Goal: Communication & Community: Answer question/provide support

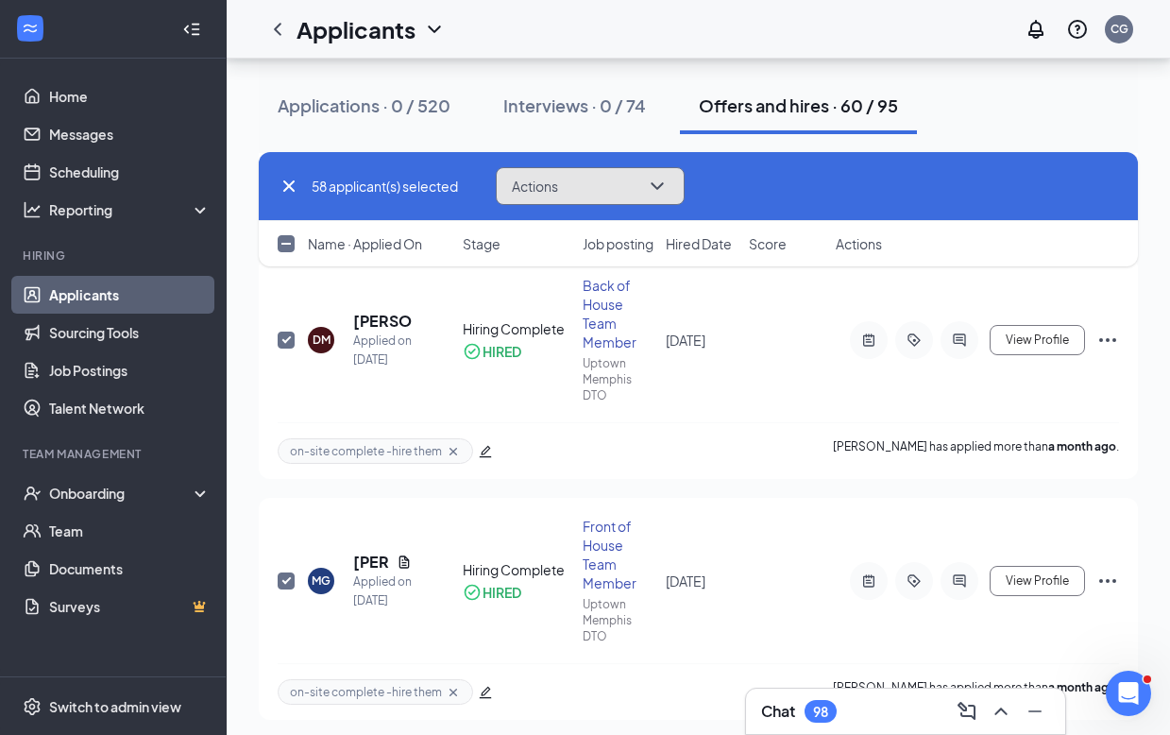
click at [657, 189] on icon "ChevronDown" at bounding box center [657, 186] width 23 height 23
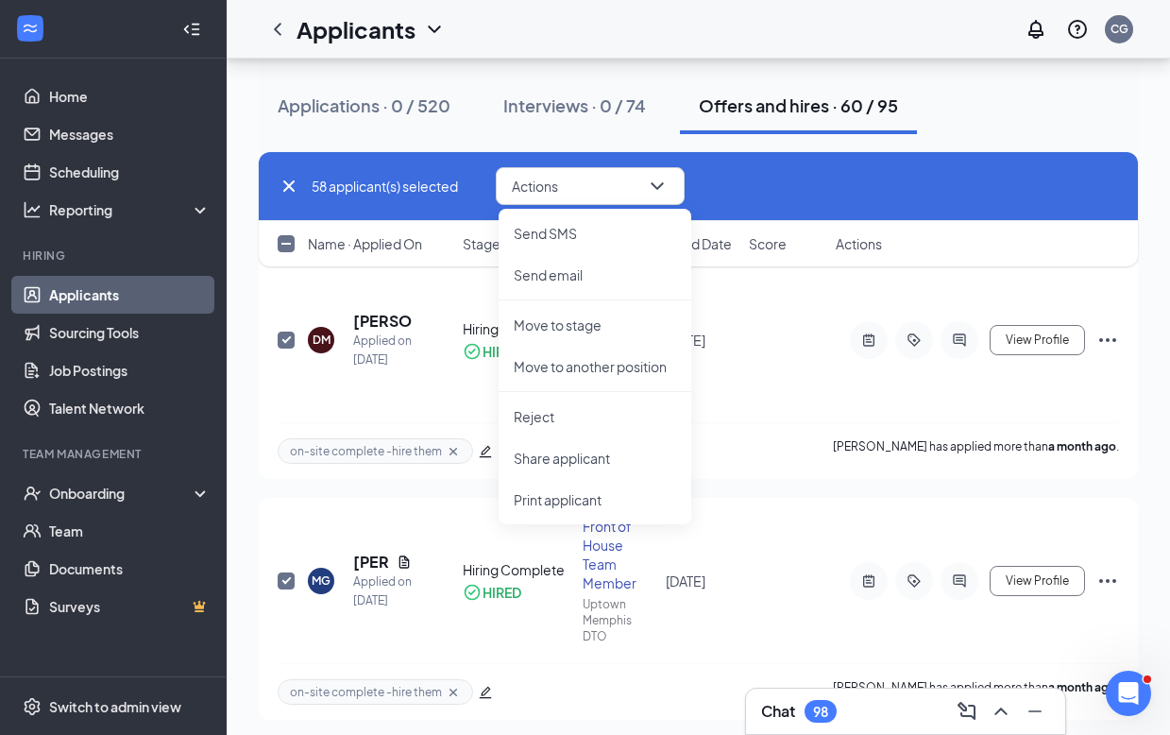
click at [882, 705] on div "Chat 98" at bounding box center [905, 711] width 289 height 30
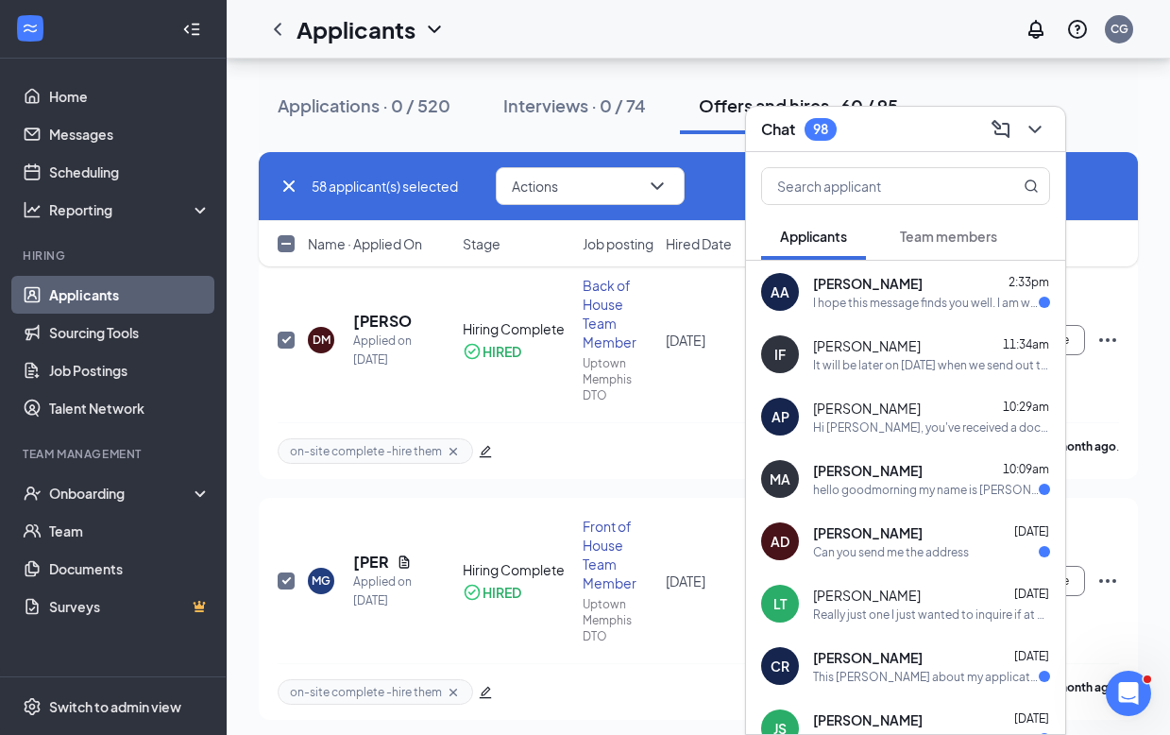
click at [723, 190] on div "58 applicant(s) selected Actions Send SMS Send email Move to stage Move to anot…" at bounding box center [698, 186] width 841 height 38
click at [652, 190] on icon "ChevronDown" at bounding box center [657, 186] width 23 height 23
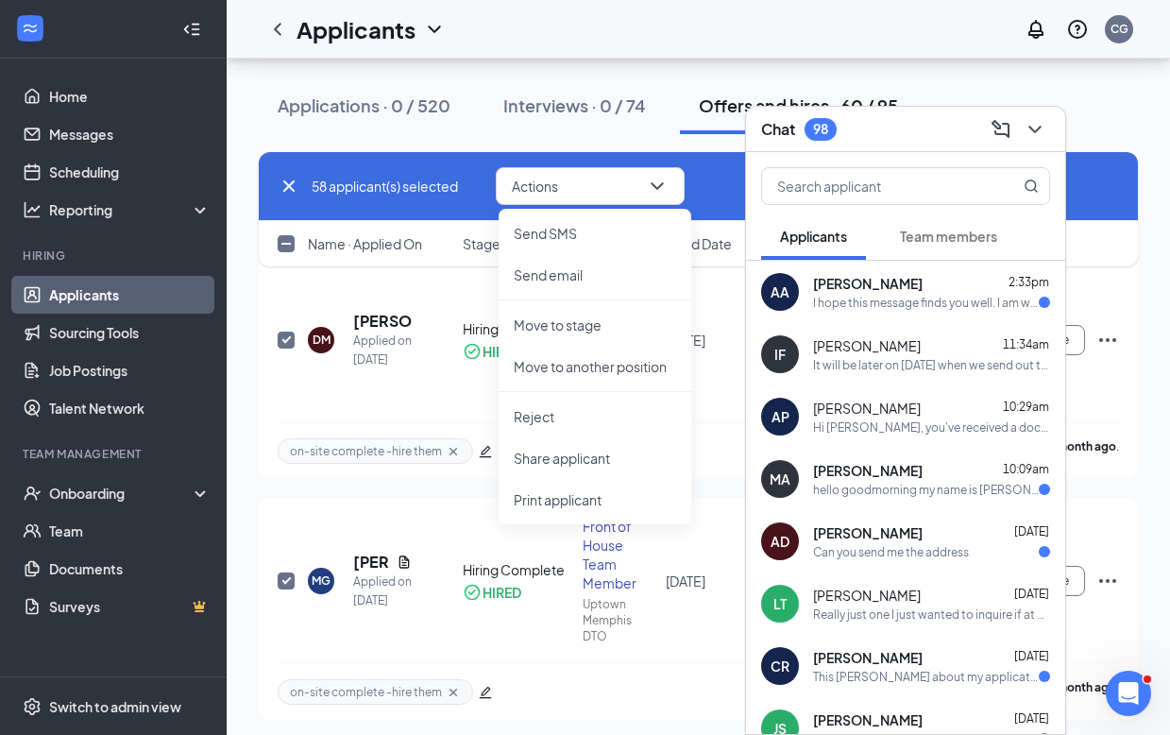
click at [703, 188] on div "58 applicant(s) selected Actions Send SMS Send email Move to stage Move to anot…" at bounding box center [698, 186] width 841 height 38
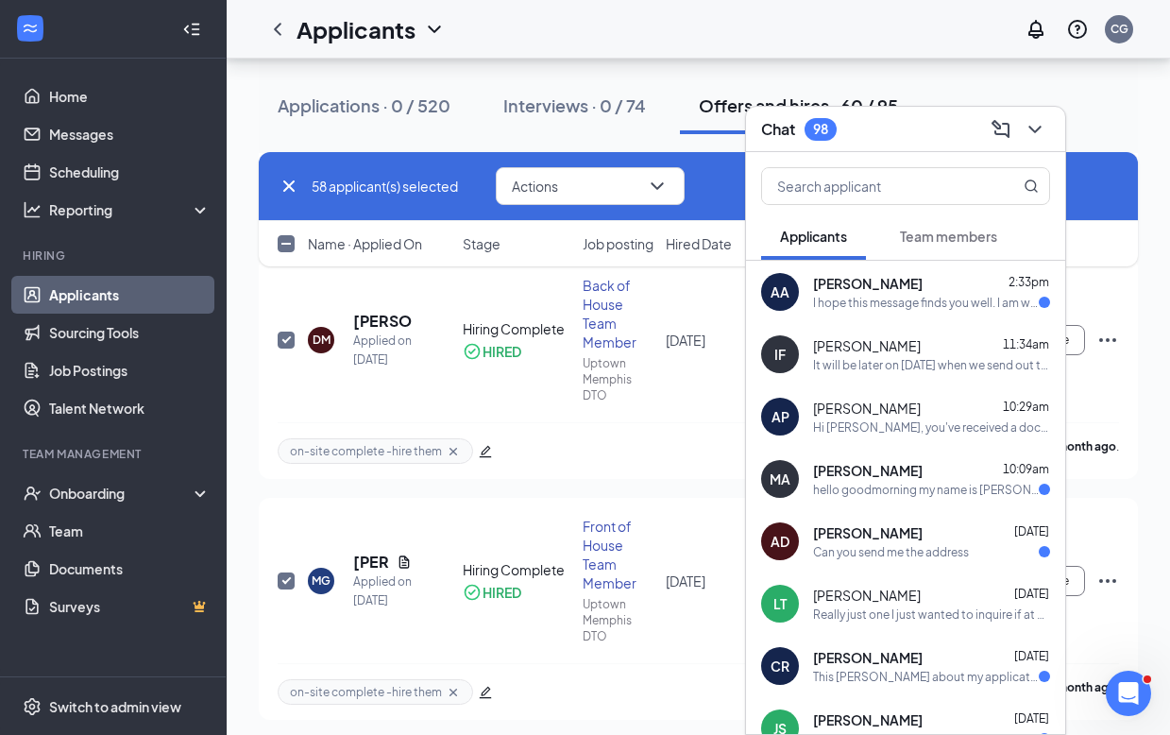
click at [726, 195] on div "58 applicant(s) selected Actions Send SMS Send email Move to stage Move to anot…" at bounding box center [698, 186] width 841 height 38
click at [664, 189] on icon "ChevronDown" at bounding box center [657, 186] width 23 height 23
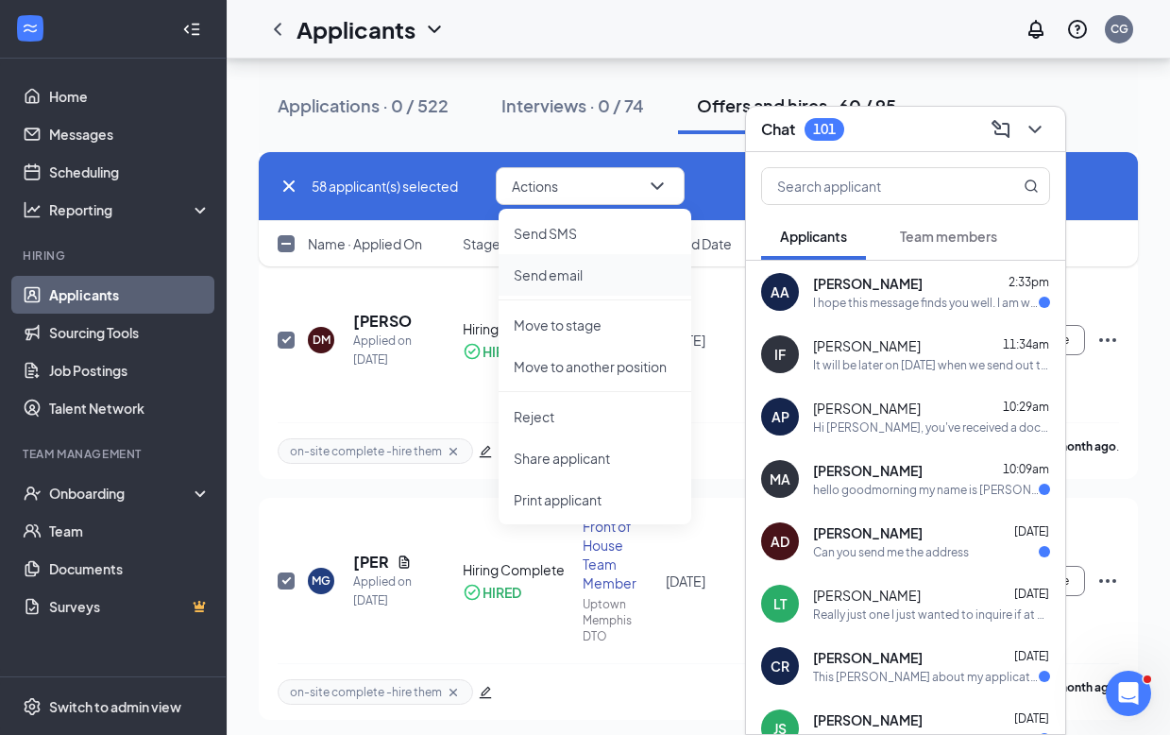
click at [562, 274] on p "Send email" at bounding box center [595, 274] width 162 height 19
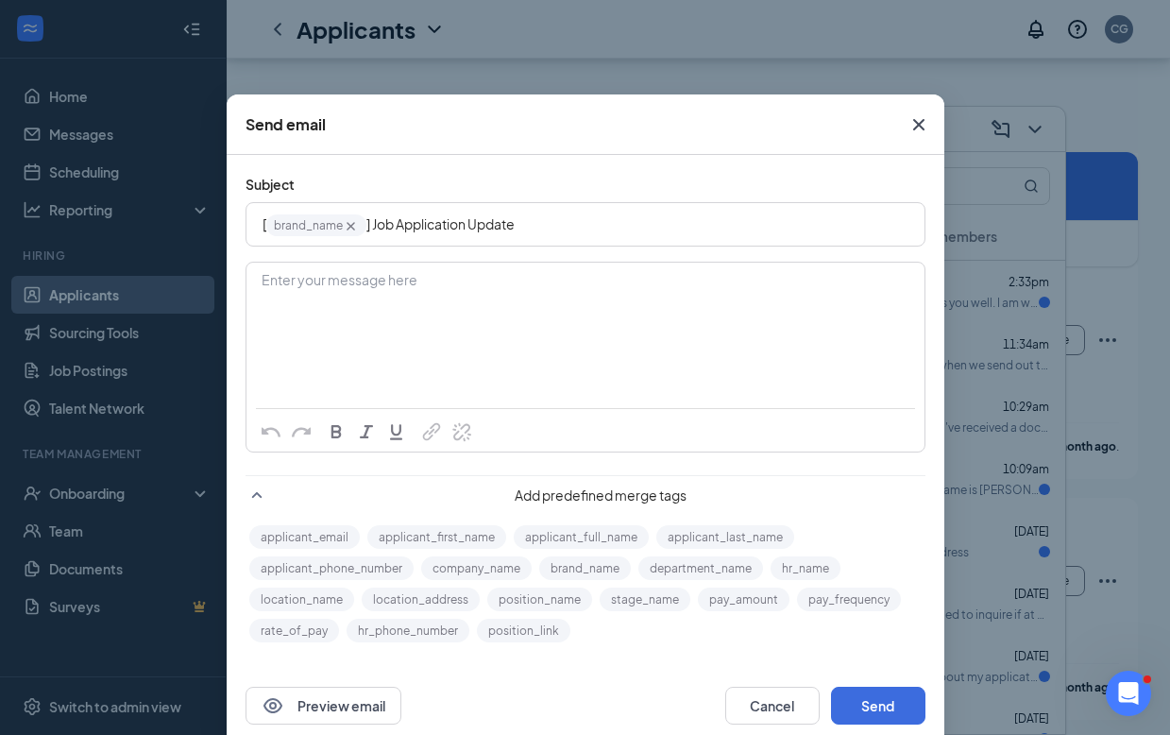
click at [467, 287] on div "Enter your message here" at bounding box center [586, 281] width 646 height 20
drag, startPoint x: 540, startPoint y: 224, endPoint x: 368, endPoint y: 226, distance: 171.9
click at [368, 226] on div "[ brand_name‌‌‌‌ {{brand_name}} ] Job Application Update" at bounding box center [586, 224] width 646 height 29
click at [560, 224] on div "[ brand_name‌‌‌‌ {{brand_name}} ] Job Application Update" at bounding box center [586, 224] width 646 height 29
drag, startPoint x: 544, startPoint y: 226, endPoint x: 363, endPoint y: 229, distance: 181.3
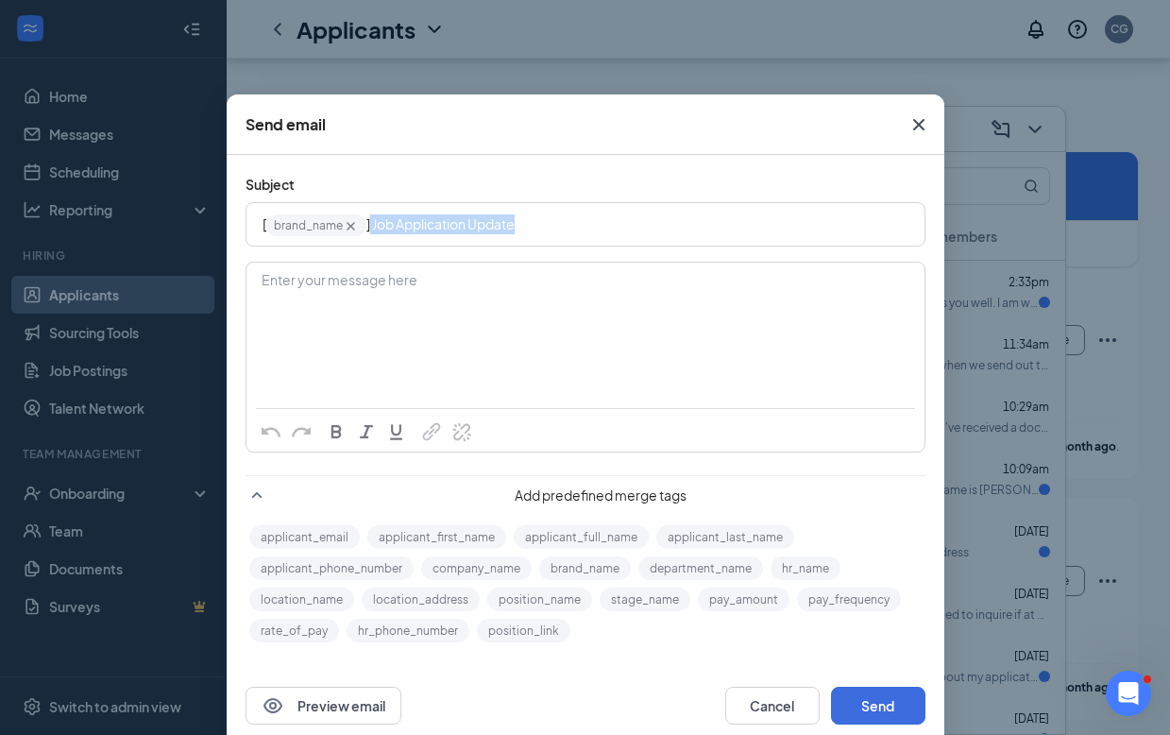
click at [363, 229] on div "[ brand_name‌‌‌‌ {{brand_name}} ] Job Application Update" at bounding box center [586, 224] width 646 height 29
click at [431, 280] on div "Enter your message here" at bounding box center [586, 281] width 646 height 20
click at [370, 229] on span "]Onboarding Day Signup" at bounding box center [441, 223] width 151 height 17
click at [366, 224] on span "]Onboarding Day Signup" at bounding box center [441, 223] width 151 height 17
click at [343, 273] on div "Enter your message here" at bounding box center [586, 281] width 646 height 20
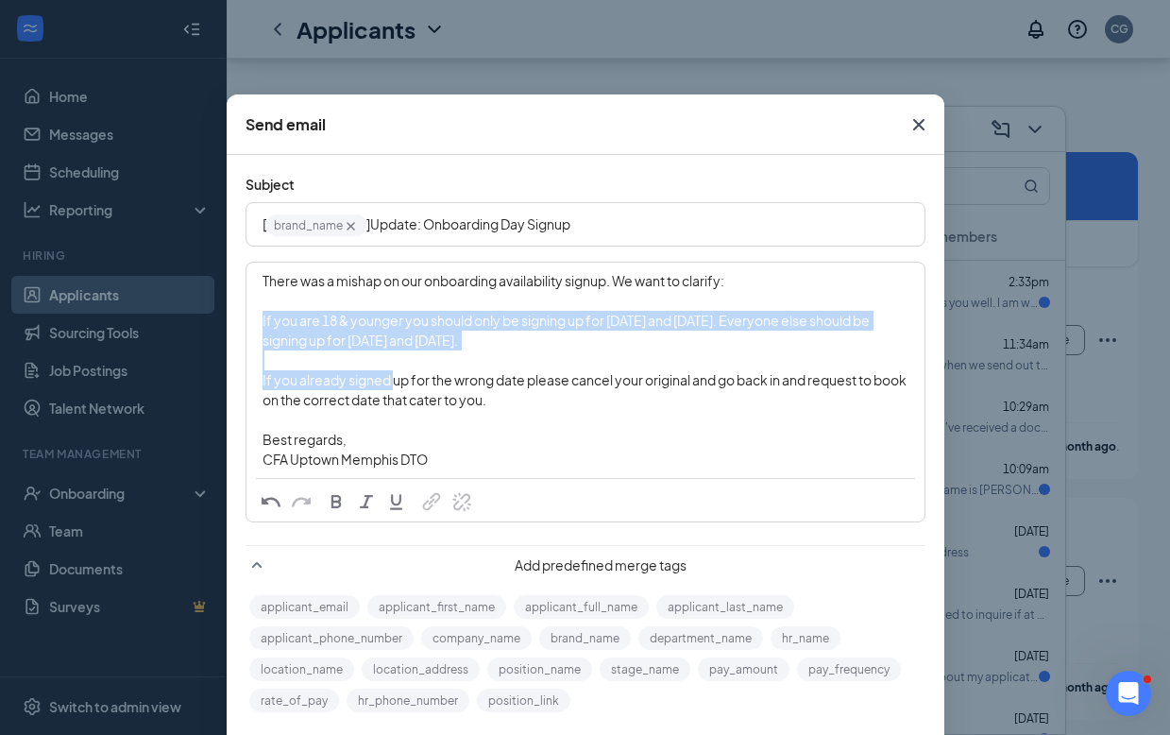
drag, startPoint x: 623, startPoint y: 344, endPoint x: 254, endPoint y: 324, distance: 369.8
click at [254, 324] on div "There was a mishap on our onboarding availability signup. We want to clarify: I…" at bounding box center [585, 369] width 676 height 213
click at [327, 496] on span "button" at bounding box center [336, 501] width 21 height 21
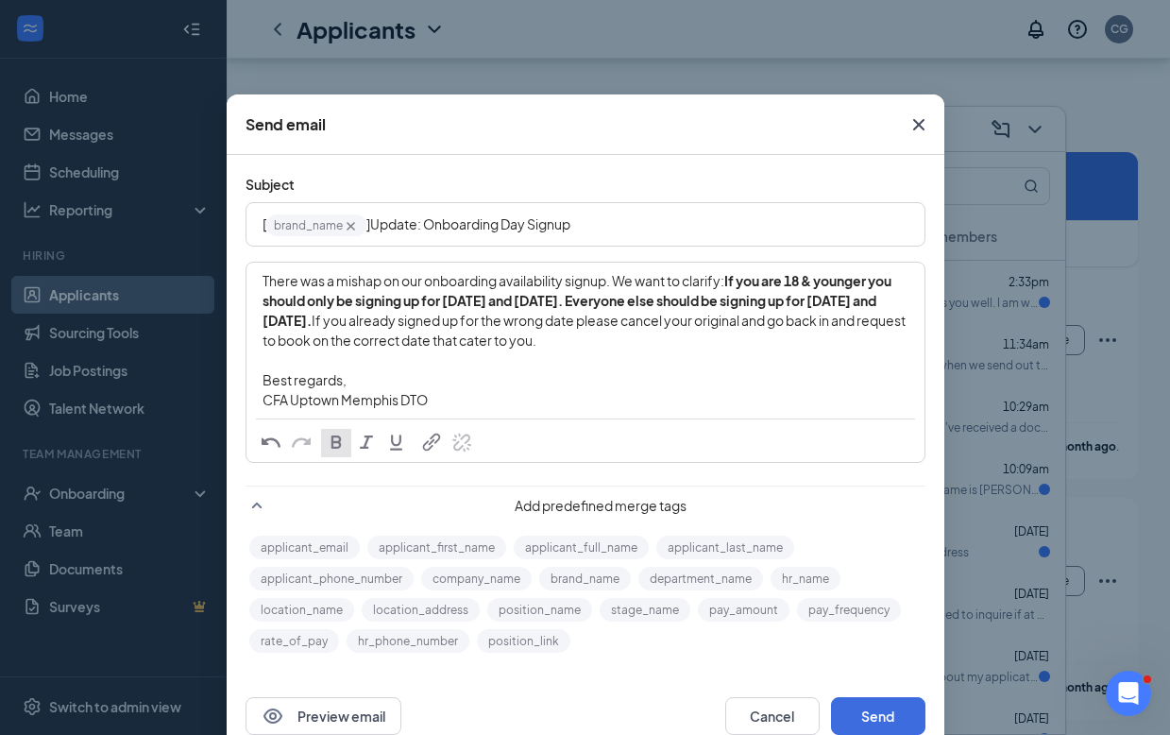
click at [494, 396] on span "If you already signed up for the wrong date please cancel your original and go …" at bounding box center [585, 360] width 645 height 96
click at [576, 222] on div "[ brand_name‌‌‌‌ {{brand_name}} ]Update: Onboarding Day Signup" at bounding box center [586, 224] width 646 height 29
click at [505, 410] on div "There was a mishap on our onboarding availability signup. We want to clarify: I…" at bounding box center [586, 340] width 646 height 139
drag, startPoint x: 730, startPoint y: 284, endPoint x: 612, endPoint y: 284, distance: 118.0
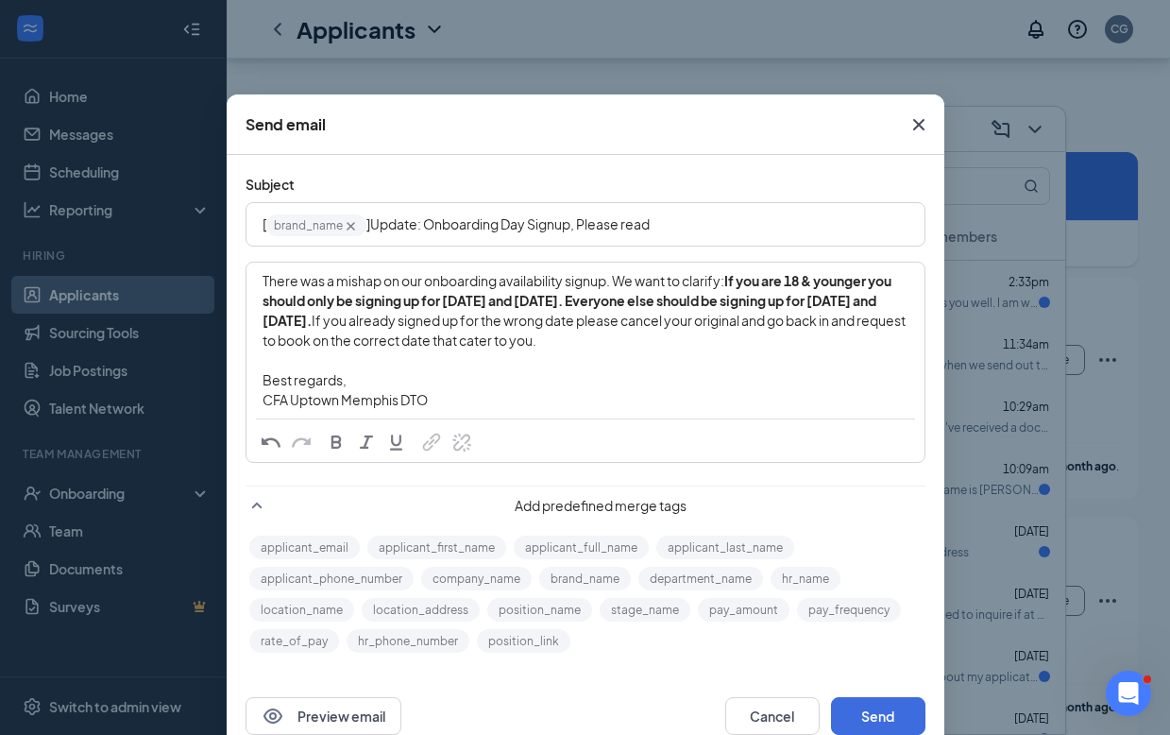
click at [612, 284] on div "There was a mishap on our onboarding availability signup. We want to clarify: I…" at bounding box center [586, 340] width 646 height 139
click at [320, 308] on div "There was a mishap on our onboarding availability signup. If you are 18 & young…" at bounding box center [586, 340] width 646 height 139
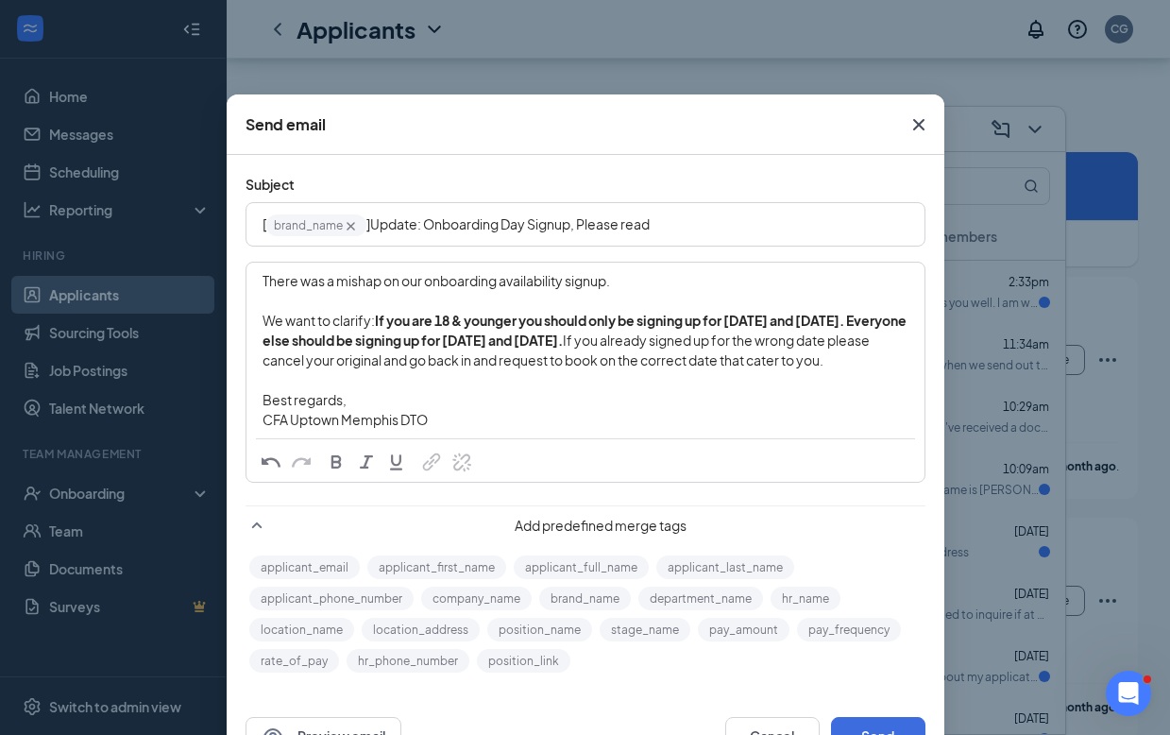
click at [263, 280] on span "There was a mishap on our onboarding availability signup. We want to clarify:" at bounding box center [437, 300] width 349 height 57
drag, startPoint x: 256, startPoint y: 280, endPoint x: 489, endPoint y: 495, distance: 316.8
click at [489, 437] on div "There was a mishap on our onboarding availability signup. We want to clarify: I…" at bounding box center [585, 350] width 676 height 174
copy div "There was a mishap on our onboarding availability signup. We want to clarify: I…"
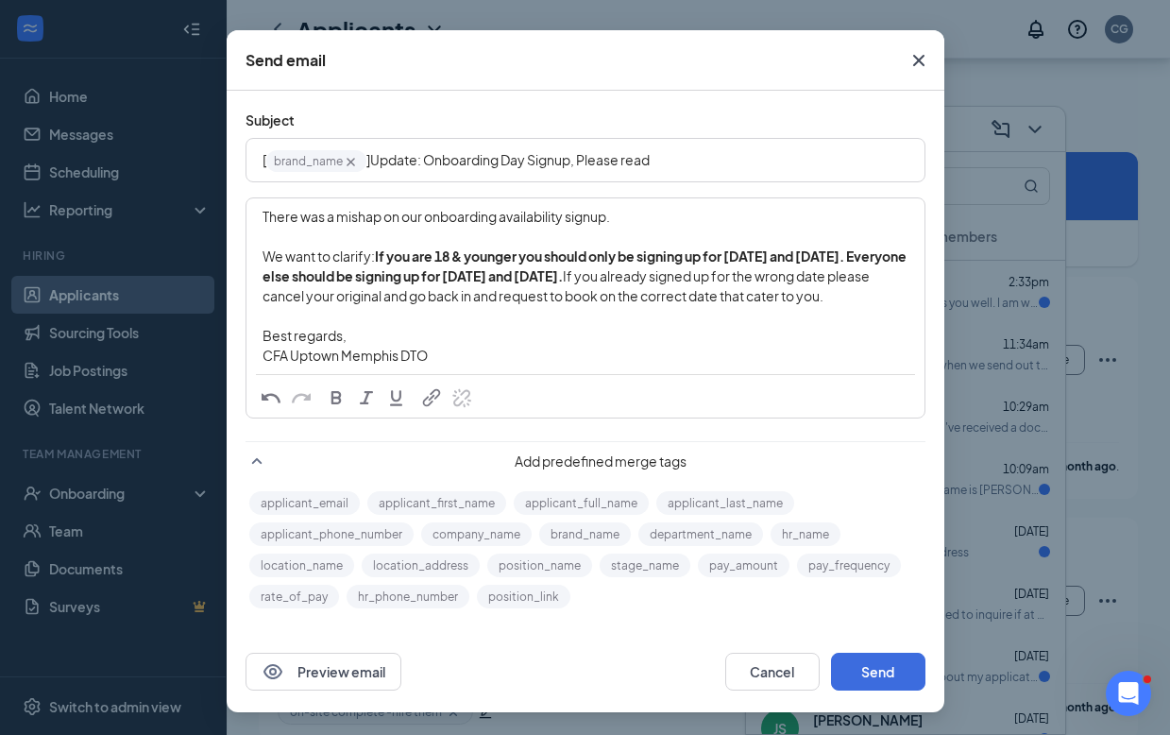
scroll to position [124, 0]
click at [562, 371] on div "There was a mishap on our onboarding availability signup. We want to clarify: I…" at bounding box center [585, 286] width 676 height 174
click at [854, 674] on button "Send" at bounding box center [878, 672] width 94 height 38
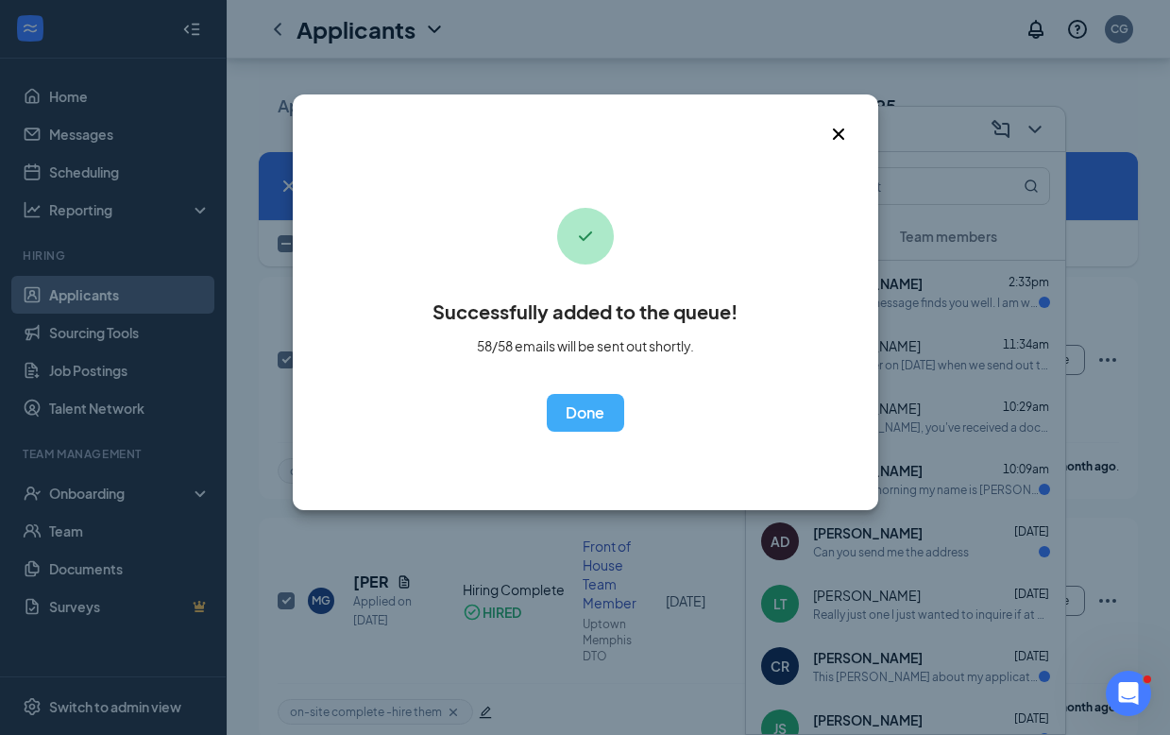
checkbox input "false"
click at [585, 419] on button "OK" at bounding box center [585, 413] width 77 height 38
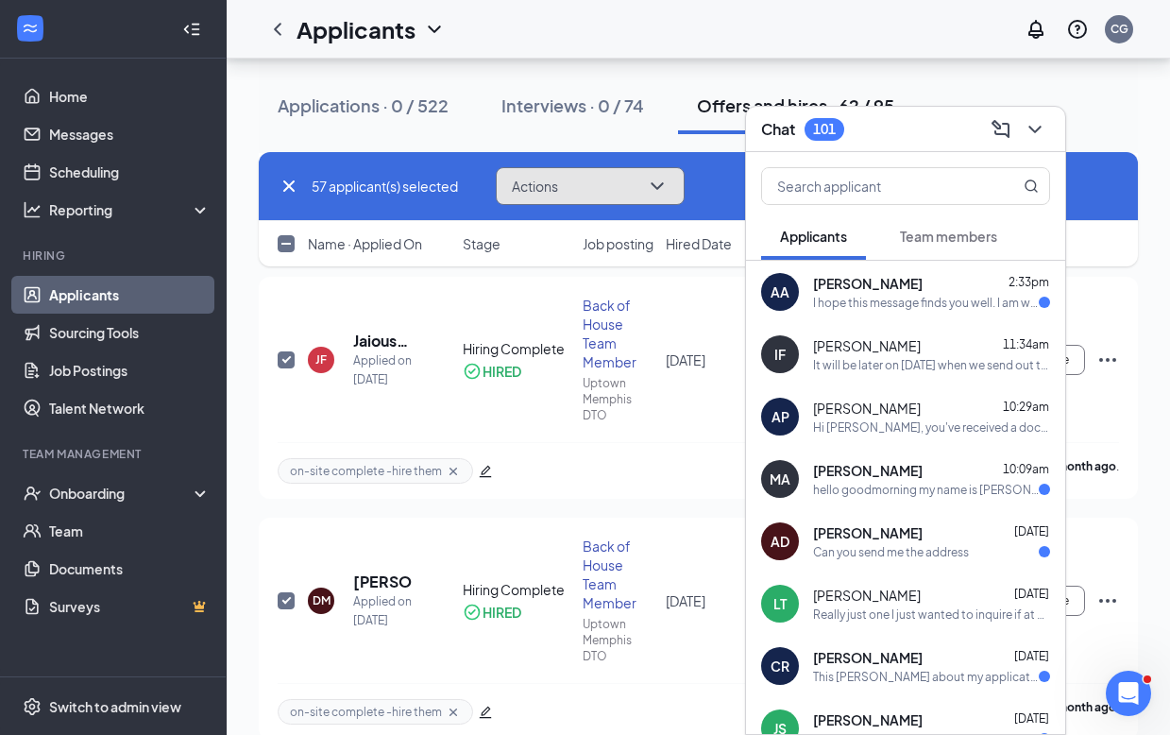
click at [658, 186] on icon "ChevronDown" at bounding box center [657, 186] width 12 height 8
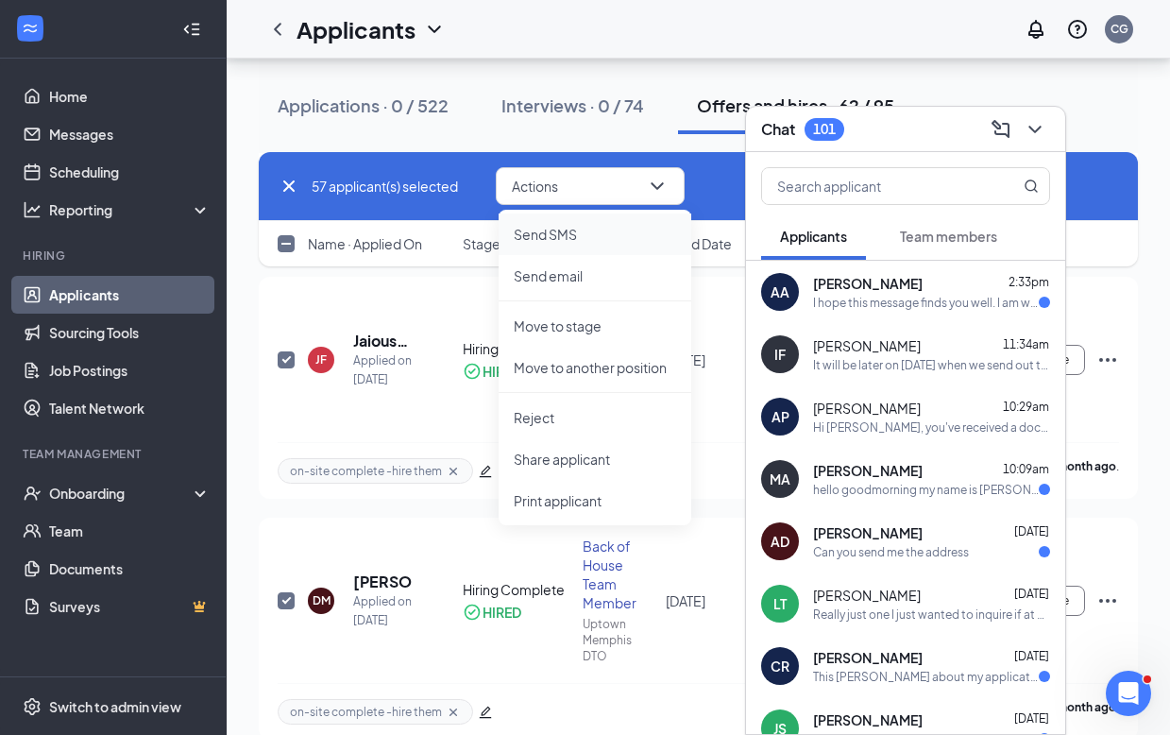
click at [605, 230] on p "Send SMS" at bounding box center [595, 234] width 162 height 19
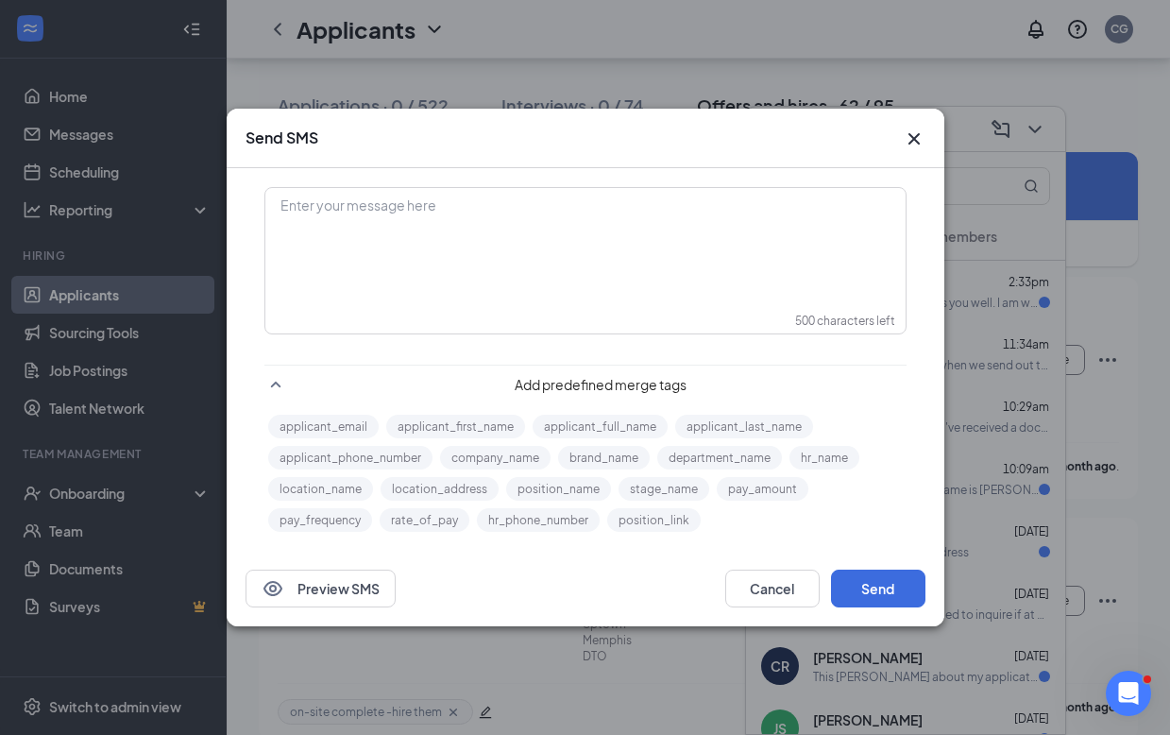
click at [495, 212] on div "Enter your message here" at bounding box center [585, 206] width 608 height 20
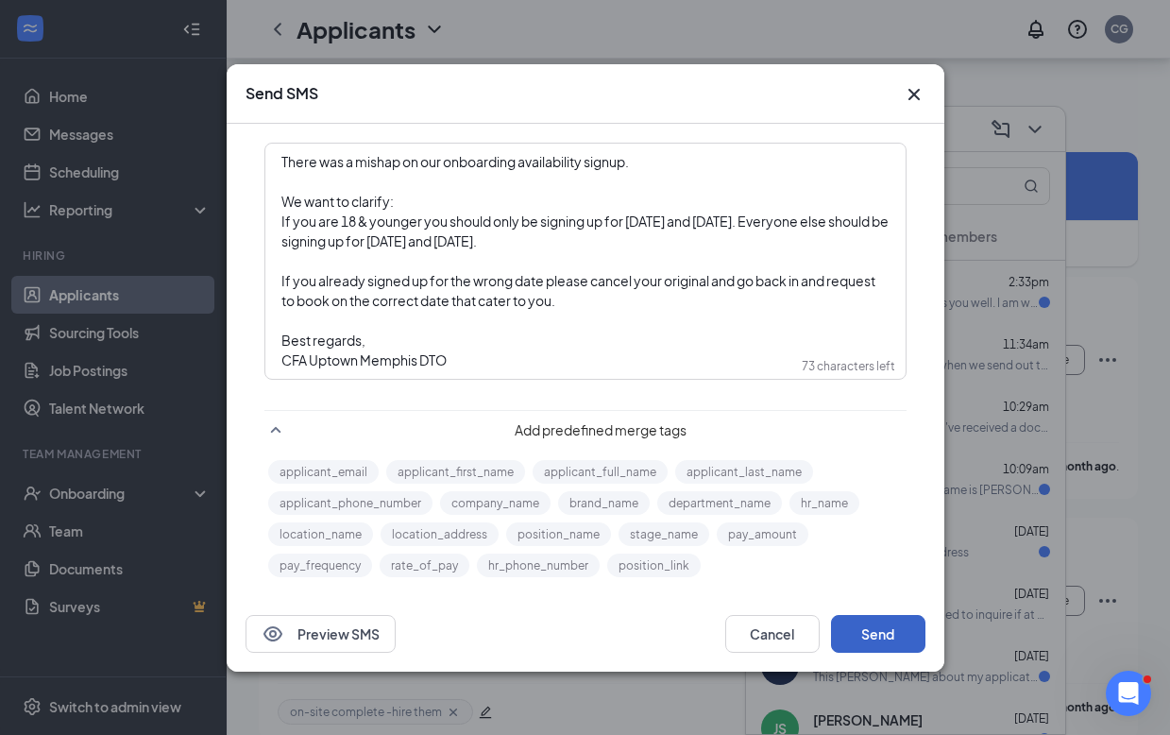
click at [873, 626] on button "Send" at bounding box center [878, 634] width 94 height 38
